Goal: Information Seeking & Learning: Learn about a topic

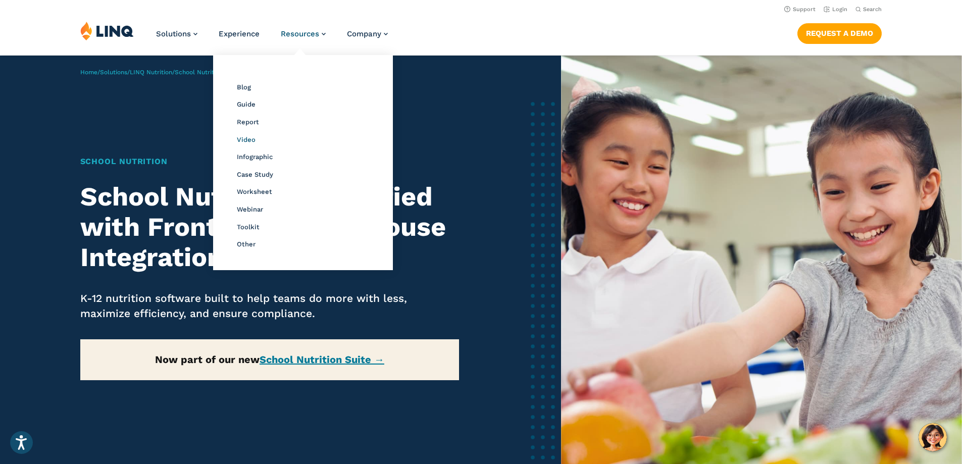
click at [246, 139] on span "Video" at bounding box center [246, 140] width 19 height 8
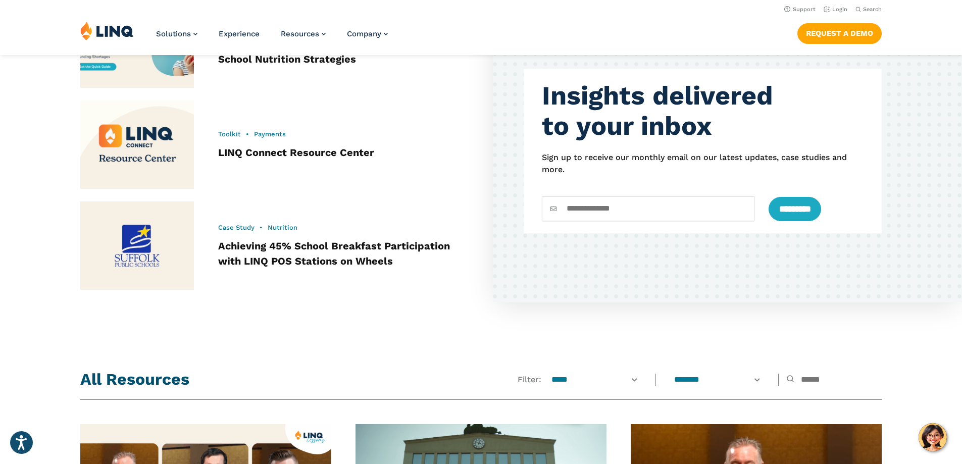
scroll to position [487, 0]
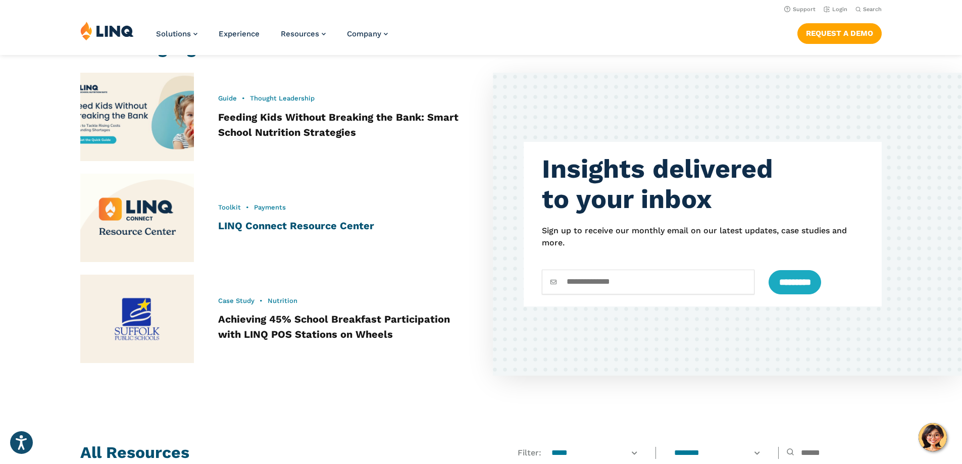
click at [292, 223] on link "LINQ Connect Resource Center" at bounding box center [296, 226] width 156 height 12
